Goal: Task Accomplishment & Management: Use online tool/utility

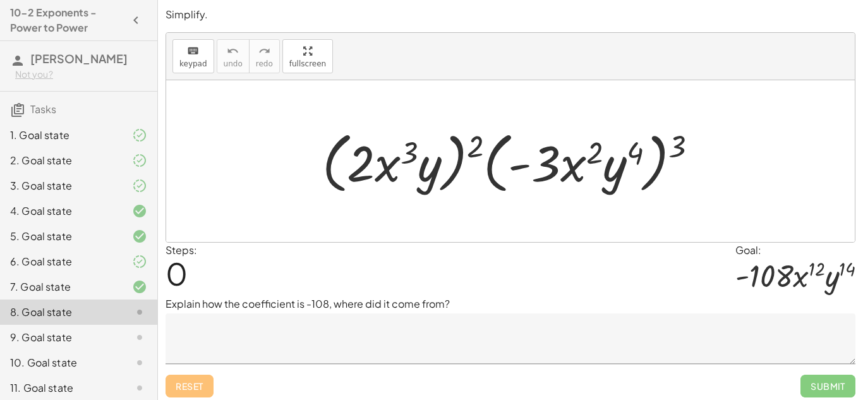
scroll to position [5, 0]
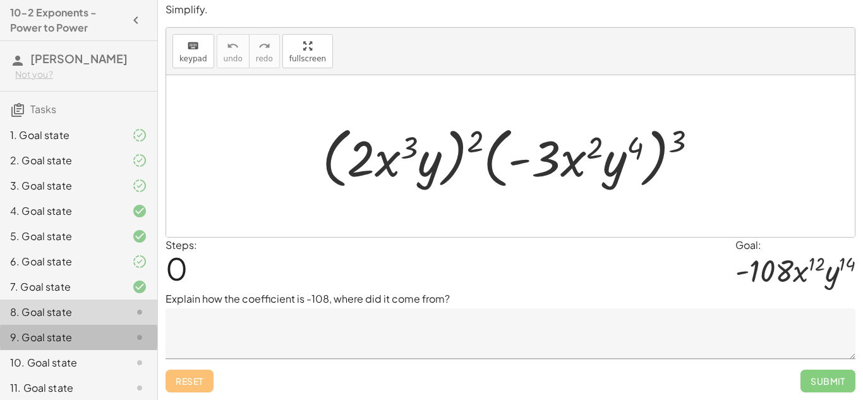
click at [42, 336] on div "9. Goal state" at bounding box center [61, 337] width 102 height 15
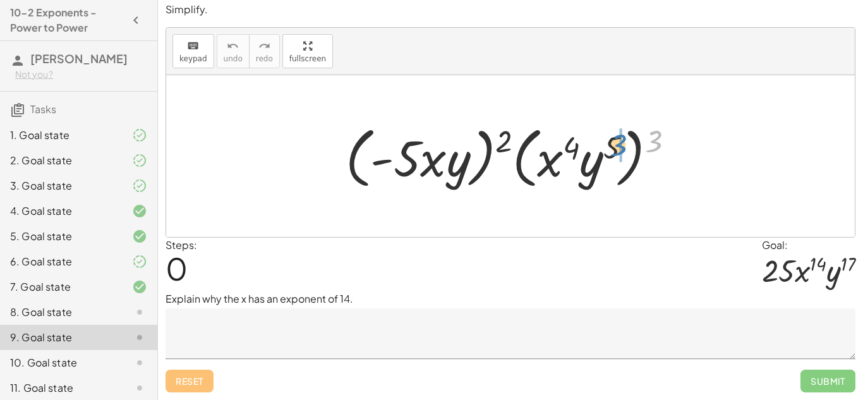
drag, startPoint x: 648, startPoint y: 146, endPoint x: 606, endPoint y: 153, distance: 42.3
click at [606, 153] on div at bounding box center [514, 156] width 351 height 73
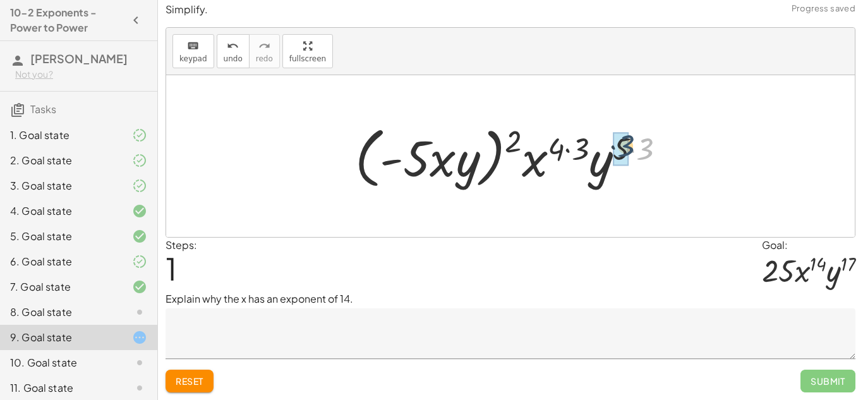
drag, startPoint x: 646, startPoint y: 155, endPoint x: 625, endPoint y: 152, distance: 21.1
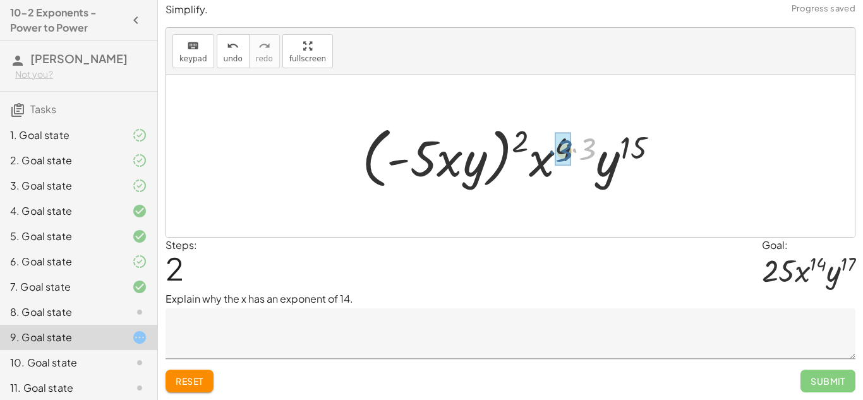
drag, startPoint x: 588, startPoint y: 145, endPoint x: 562, endPoint y: 147, distance: 25.3
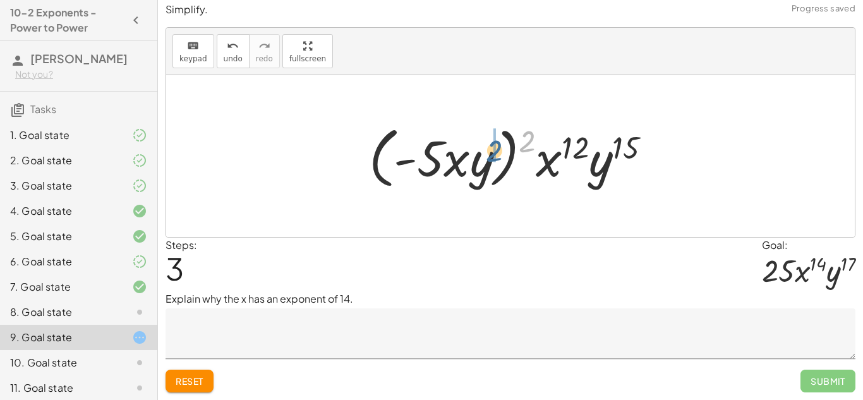
drag, startPoint x: 533, startPoint y: 143, endPoint x: 494, endPoint y: 153, distance: 39.8
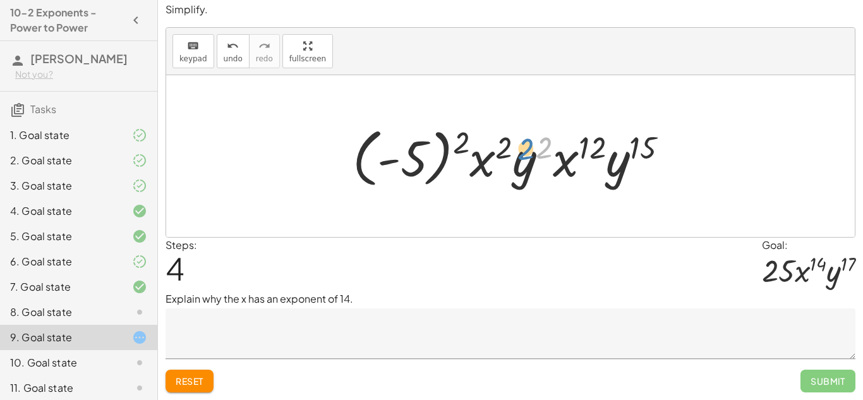
drag, startPoint x: 543, startPoint y: 149, endPoint x: 525, endPoint y: 150, distance: 17.7
click at [525, 150] on div at bounding box center [515, 156] width 339 height 70
drag, startPoint x: 634, startPoint y: 148, endPoint x: 560, endPoint y: 150, distance: 74.6
click at [560, 150] on div at bounding box center [515, 156] width 339 height 70
drag, startPoint x: 648, startPoint y: 150, endPoint x: 535, endPoint y: 149, distance: 113.1
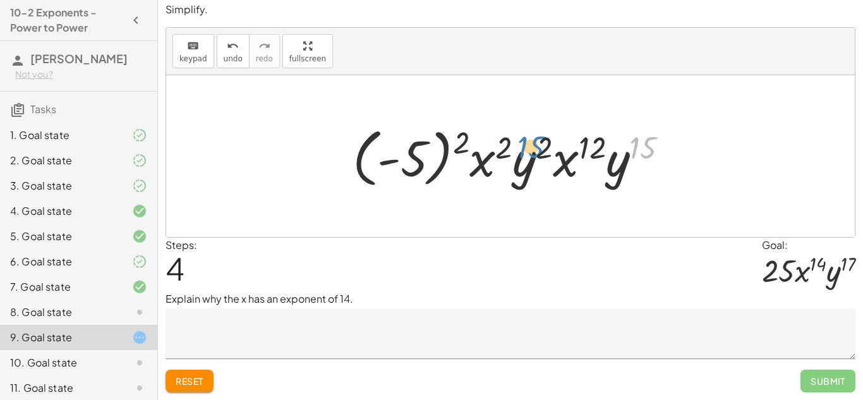
click at [535, 149] on div at bounding box center [515, 156] width 339 height 70
drag, startPoint x: 544, startPoint y: 146, endPoint x: 637, endPoint y: 153, distance: 93.8
click at [637, 153] on div at bounding box center [515, 156] width 339 height 70
drag, startPoint x: 543, startPoint y: 137, endPoint x: 633, endPoint y: 142, distance: 89.8
click at [633, 142] on div at bounding box center [515, 156] width 339 height 70
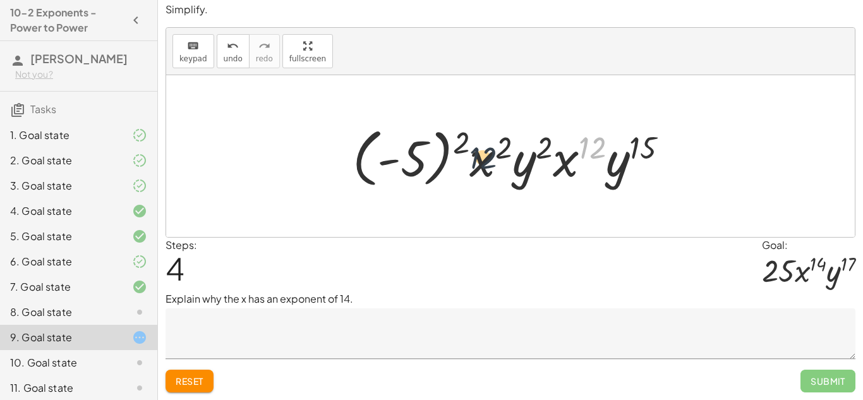
drag, startPoint x: 595, startPoint y: 141, endPoint x: 478, endPoint y: 152, distance: 117.4
click at [478, 152] on div at bounding box center [515, 156] width 339 height 70
drag, startPoint x: 457, startPoint y: 142, endPoint x: 416, endPoint y: 144, distance: 41.1
click at [416, 144] on div at bounding box center [515, 156] width 339 height 70
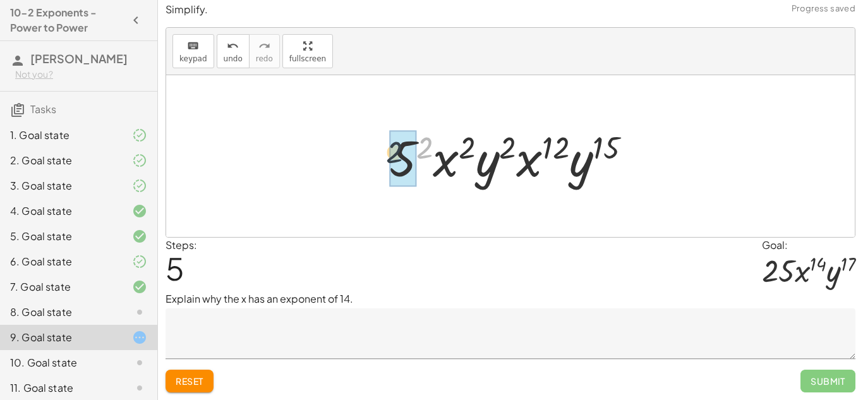
drag, startPoint x: 423, startPoint y: 145, endPoint x: 389, endPoint y: 151, distance: 34.7
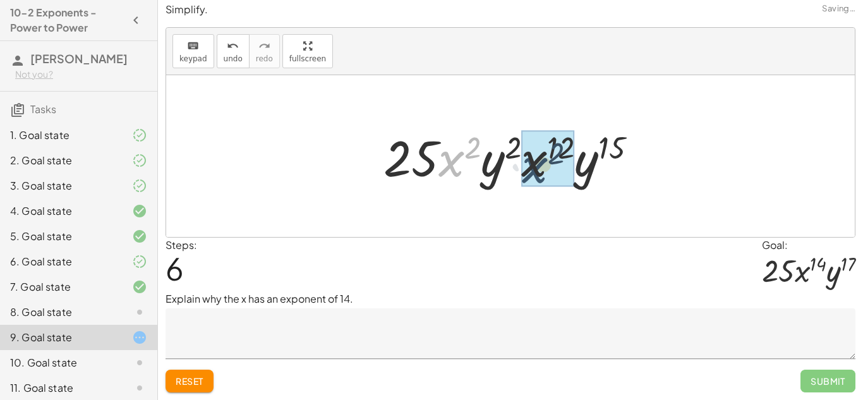
drag, startPoint x: 444, startPoint y: 156, endPoint x: 538, endPoint y: 162, distance: 93.7
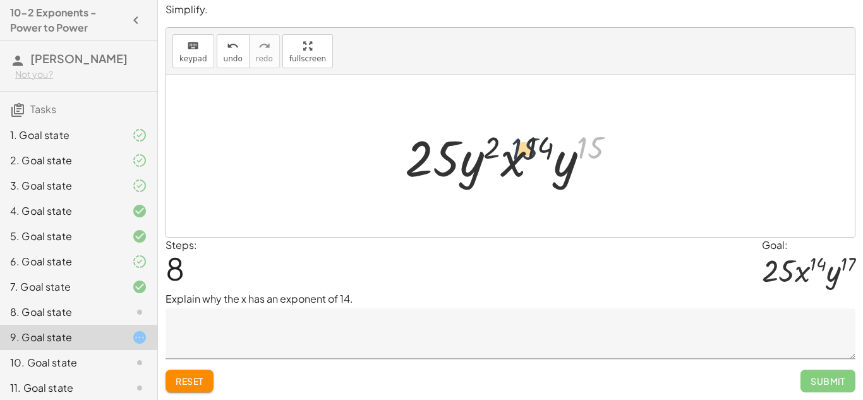
drag, startPoint x: 596, startPoint y: 146, endPoint x: 482, endPoint y: 148, distance: 113.7
click at [482, 149] on div at bounding box center [516, 156] width 234 height 65
drag, startPoint x: 484, startPoint y: 145, endPoint x: 587, endPoint y: 148, distance: 103.0
click at [587, 148] on div at bounding box center [516, 156] width 234 height 65
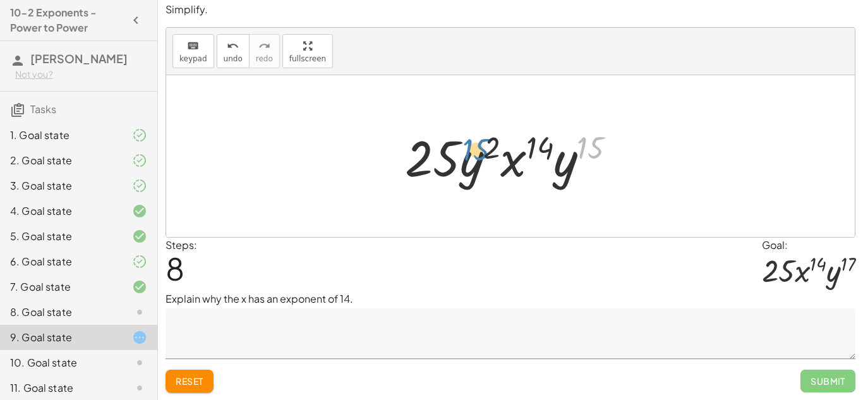
drag, startPoint x: 589, startPoint y: 148, endPoint x: 473, endPoint y: 150, distance: 116.3
click at [473, 150] on div at bounding box center [516, 156] width 234 height 65
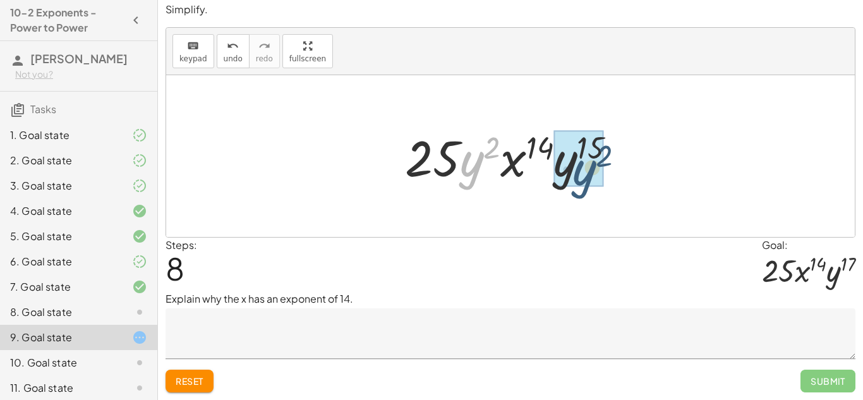
drag, startPoint x: 470, startPoint y: 158, endPoint x: 591, endPoint y: 161, distance: 120.7
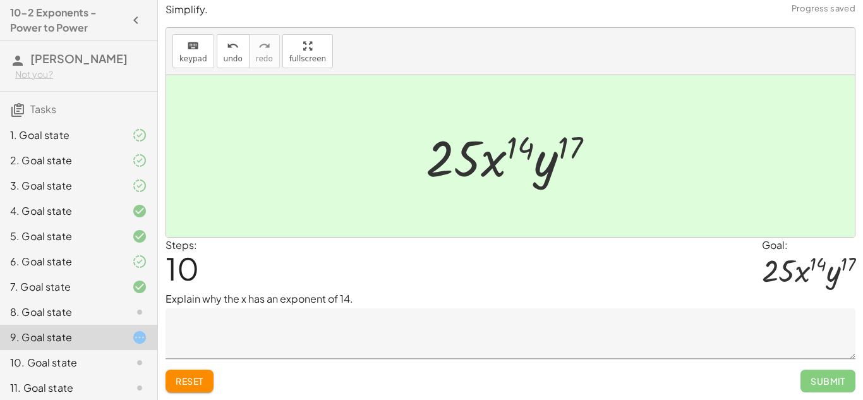
click at [443, 316] on textarea at bounding box center [511, 333] width 690 height 51
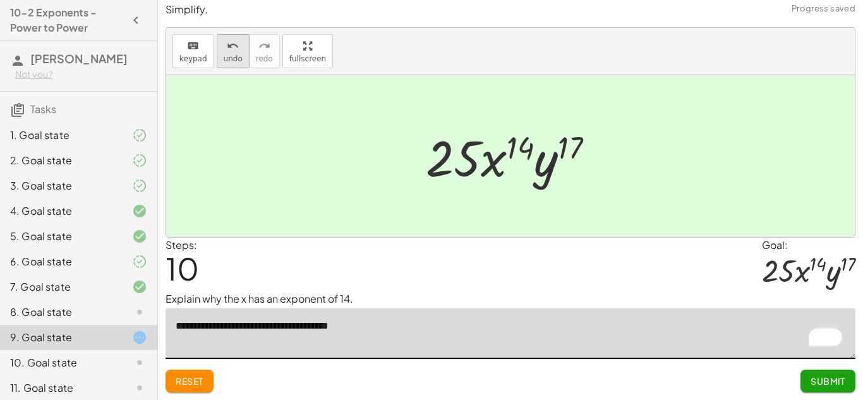
click at [217, 37] on button "undo undo" at bounding box center [233, 51] width 33 height 34
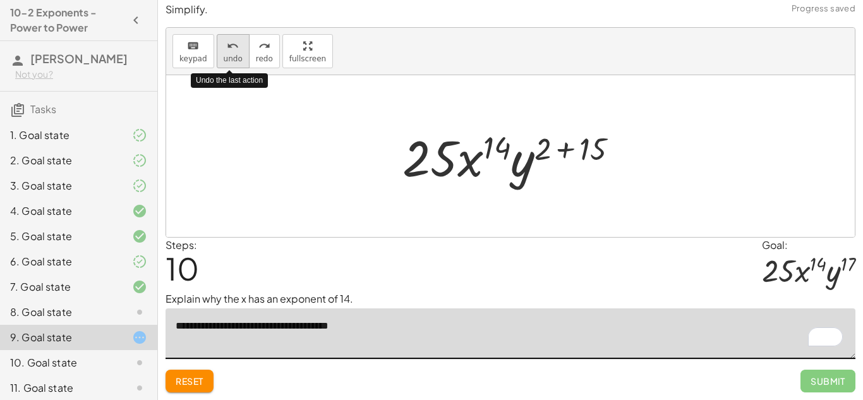
click at [219, 43] on button "undo undo" at bounding box center [233, 51] width 33 height 34
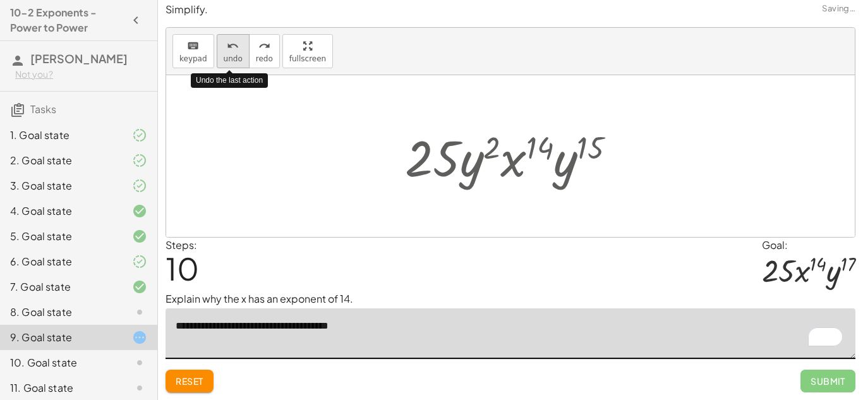
click at [219, 43] on button "undo undo" at bounding box center [233, 51] width 33 height 34
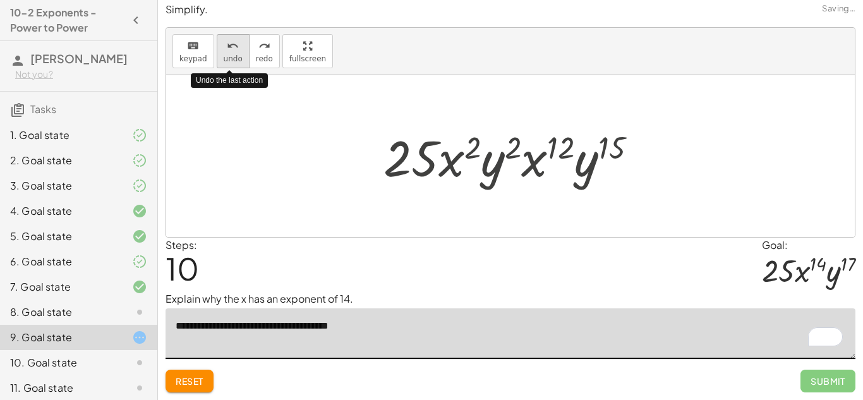
click at [219, 43] on button "undo undo" at bounding box center [233, 51] width 33 height 34
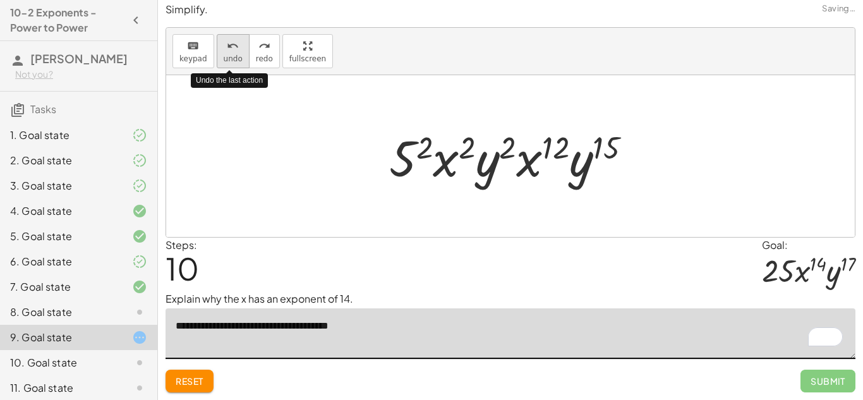
click at [219, 42] on button "undo undo" at bounding box center [233, 51] width 33 height 34
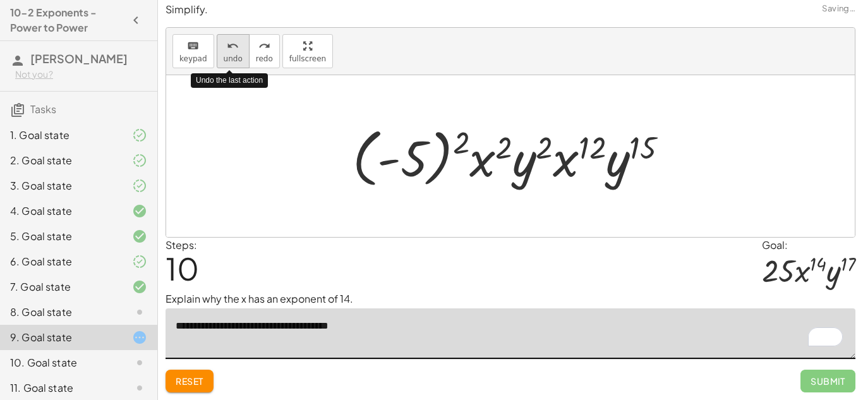
click at [219, 42] on button "undo undo" at bounding box center [233, 51] width 33 height 34
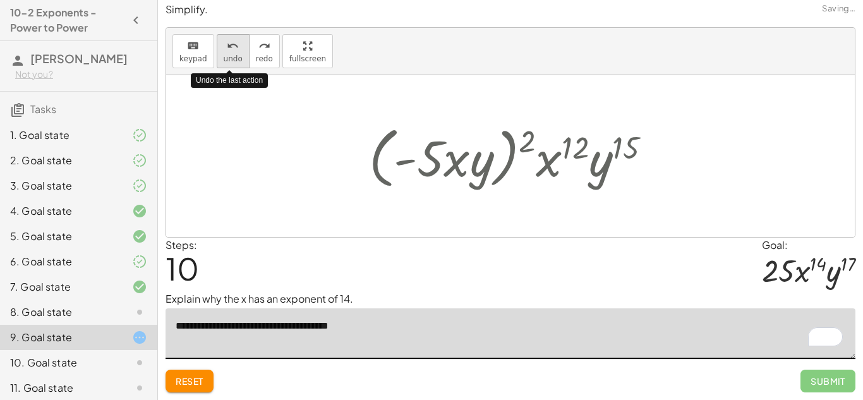
click at [219, 42] on button "undo undo" at bounding box center [233, 51] width 33 height 34
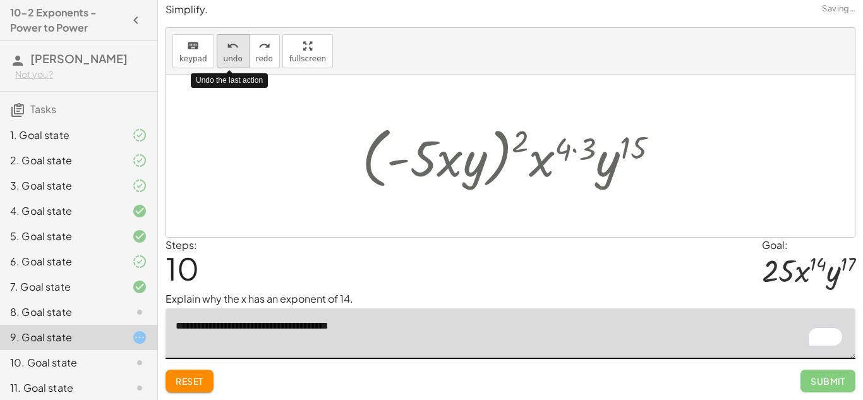
click at [219, 42] on button "undo undo" at bounding box center [233, 51] width 33 height 34
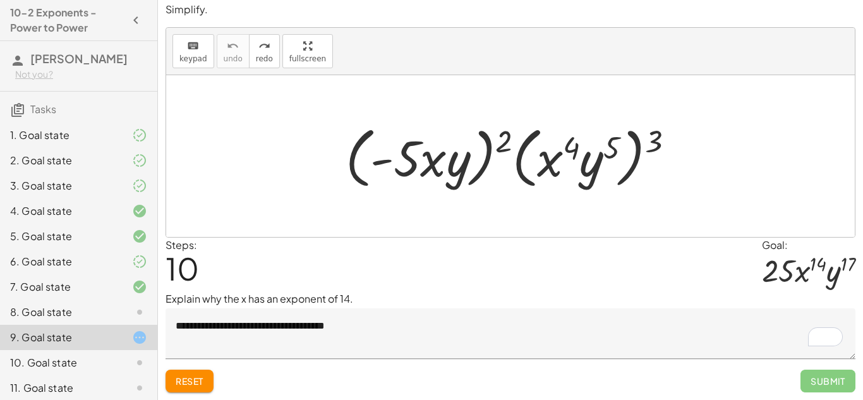
click at [387, 337] on textarea "**********" at bounding box center [511, 333] width 690 height 51
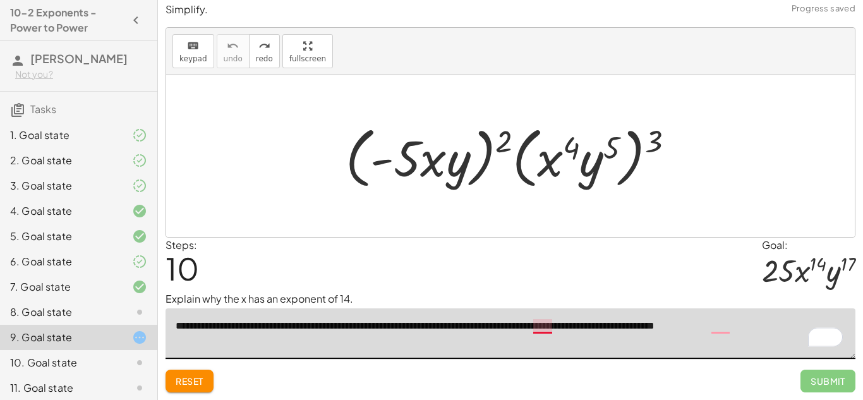
click at [543, 323] on textarea "**********" at bounding box center [511, 333] width 690 height 51
click at [715, 323] on textarea "**********" at bounding box center [511, 333] width 690 height 51
type textarea "**********"
click at [448, 291] on p "Explain why the x has an exponent of 14." at bounding box center [511, 298] width 690 height 15
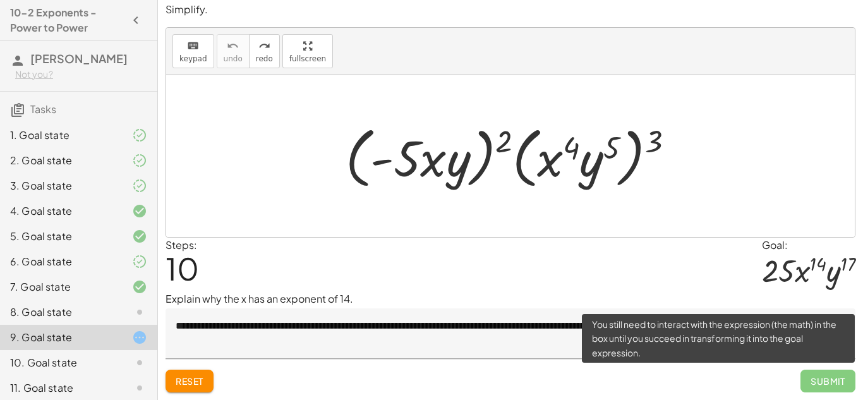
click at [834, 380] on span "Submit" at bounding box center [827, 381] width 55 height 23
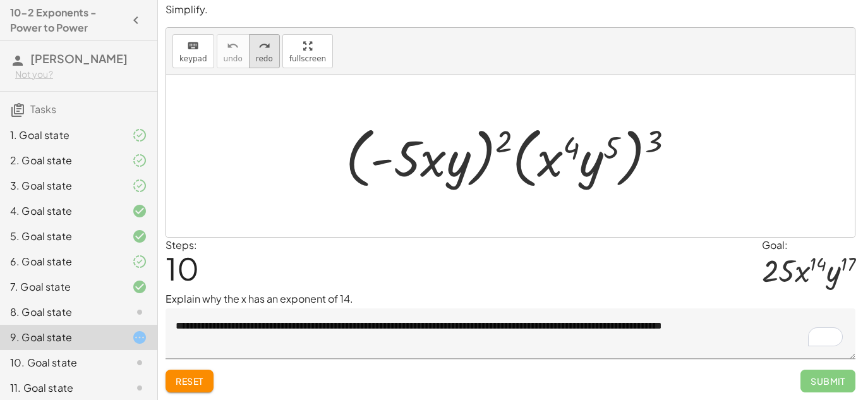
click at [258, 43] on icon "redo" at bounding box center [264, 46] width 12 height 15
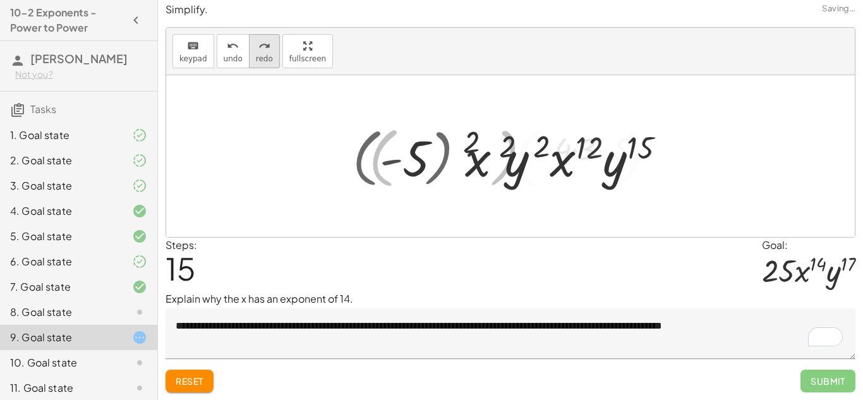
click at [258, 43] on icon "redo" at bounding box center [264, 46] width 12 height 15
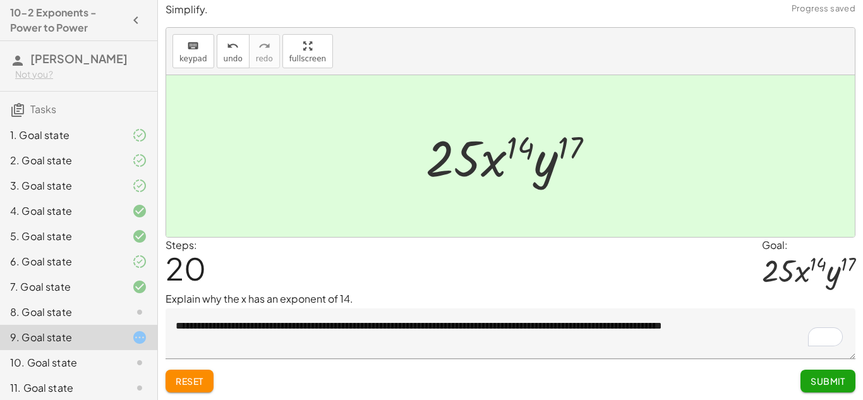
click at [841, 380] on span "Submit" at bounding box center [828, 380] width 35 height 11
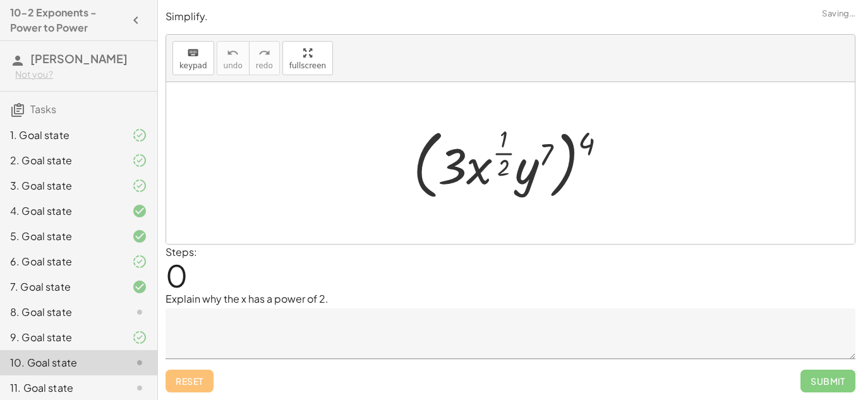
scroll to position [0, 0]
drag, startPoint x: 584, startPoint y: 135, endPoint x: 521, endPoint y: 152, distance: 64.8
click at [521, 152] on div at bounding box center [515, 163] width 216 height 82
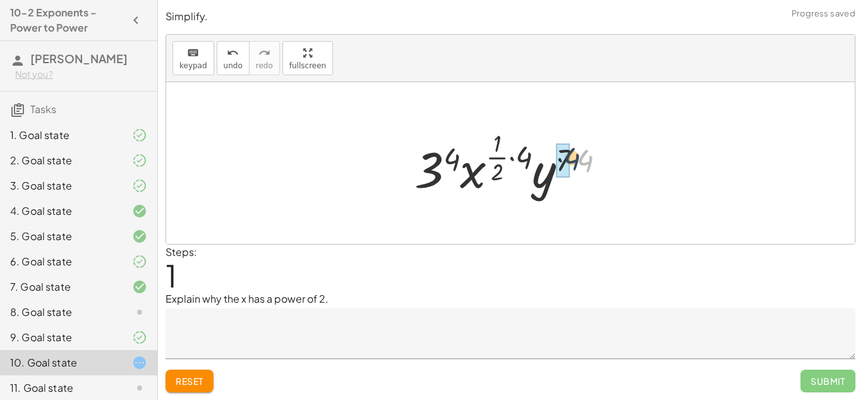
drag, startPoint x: 586, startPoint y: 160, endPoint x: 564, endPoint y: 159, distance: 22.8
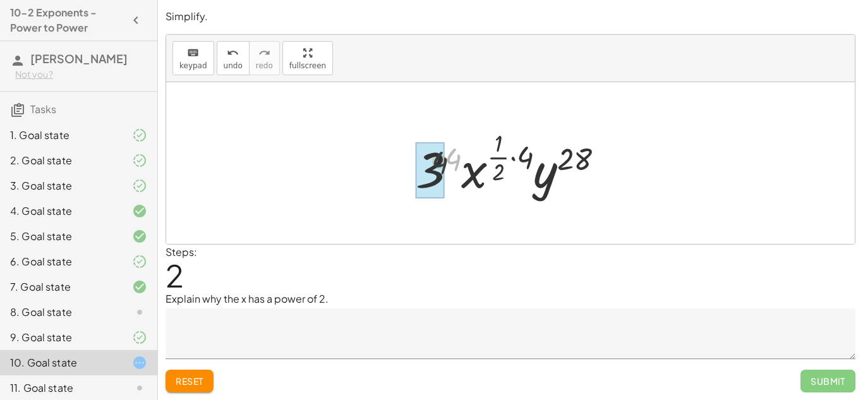
drag, startPoint x: 457, startPoint y: 158, endPoint x: 430, endPoint y: 165, distance: 27.4
click at [488, 319] on textarea at bounding box center [511, 333] width 690 height 51
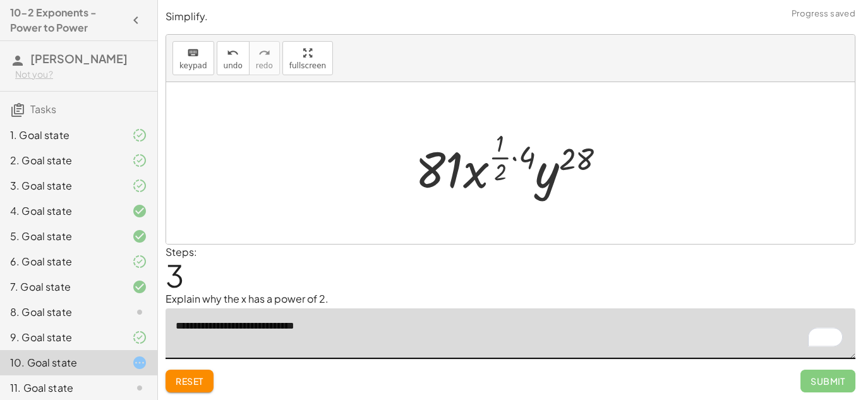
click at [312, 327] on textarea "**********" at bounding box center [511, 333] width 690 height 51
click at [306, 323] on textarea "**********" at bounding box center [511, 333] width 690 height 51
click at [346, 332] on textarea "**********" at bounding box center [511, 333] width 690 height 51
type textarea "**********"
click at [545, 285] on div "Steps: 3" at bounding box center [511, 267] width 690 height 47
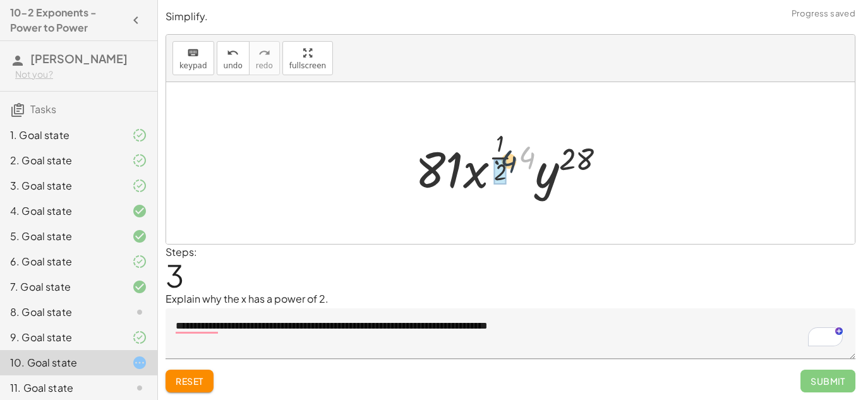
drag, startPoint x: 522, startPoint y: 157, endPoint x: 493, endPoint y: 162, distance: 28.9
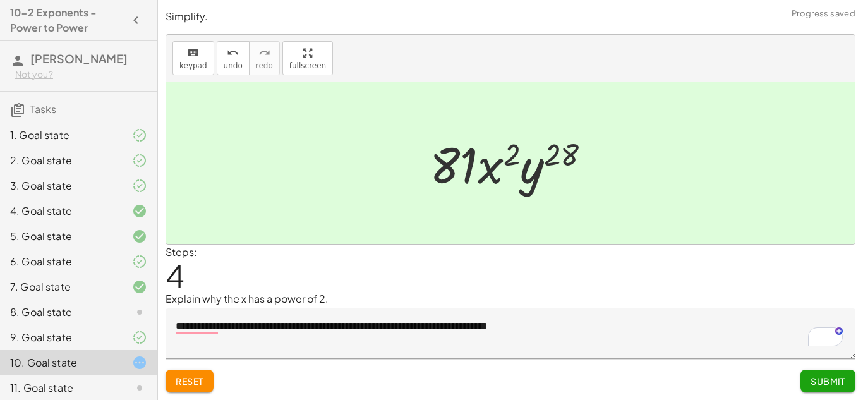
click at [841, 383] on span "Submit" at bounding box center [828, 380] width 35 height 11
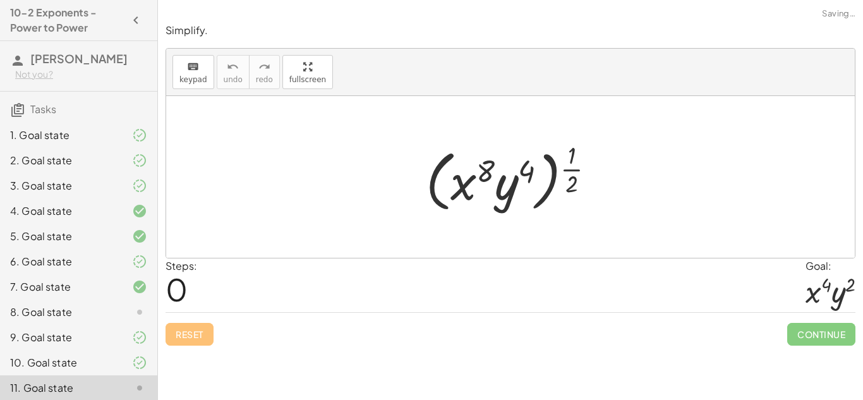
click at [553, 275] on div "Steps: 0 Goal: · x 4 · y 2" at bounding box center [511, 285] width 690 height 54
drag, startPoint x: 565, startPoint y: 169, endPoint x: 516, endPoint y: 170, distance: 48.7
click at [516, 170] on div at bounding box center [514, 177] width 191 height 78
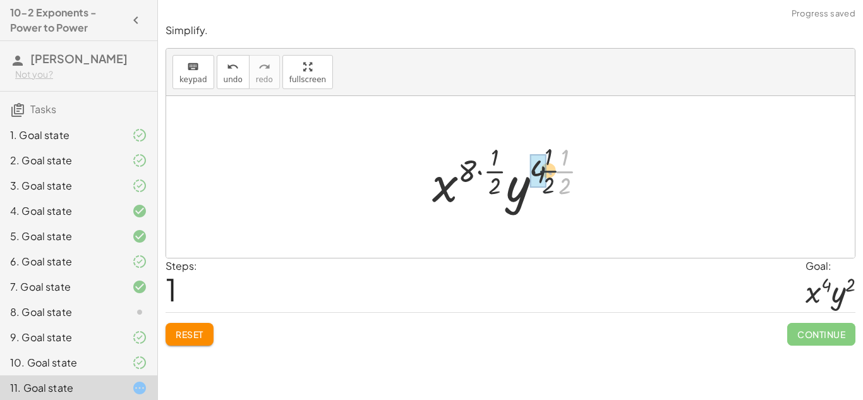
drag, startPoint x: 561, startPoint y: 176, endPoint x: 533, endPoint y: 174, distance: 28.5
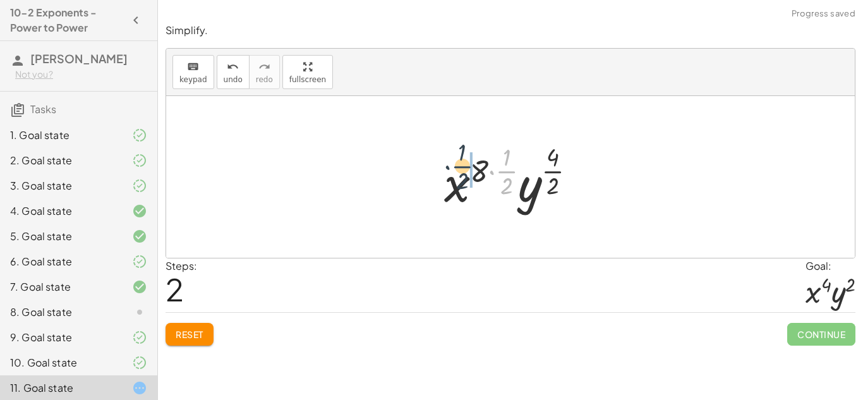
drag, startPoint x: 511, startPoint y: 176, endPoint x: 464, endPoint y: 171, distance: 47.0
click at [464, 171] on div at bounding box center [515, 177] width 155 height 75
drag, startPoint x: 509, startPoint y: 171, endPoint x: 479, endPoint y: 170, distance: 29.1
click at [479, 170] on div at bounding box center [515, 177] width 155 height 75
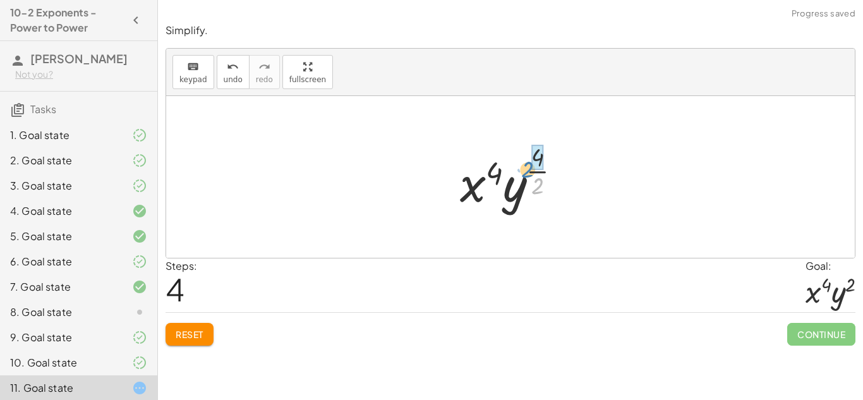
drag, startPoint x: 536, startPoint y: 181, endPoint x: 528, endPoint y: 163, distance: 19.5
click at [528, 163] on div at bounding box center [516, 177] width 124 height 75
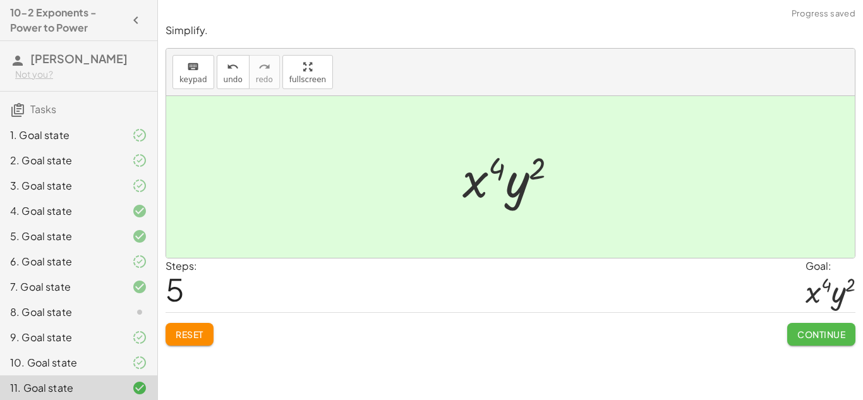
click at [826, 329] on span "Continue" at bounding box center [821, 333] width 48 height 11
